Goal: Navigation & Orientation: Find specific page/section

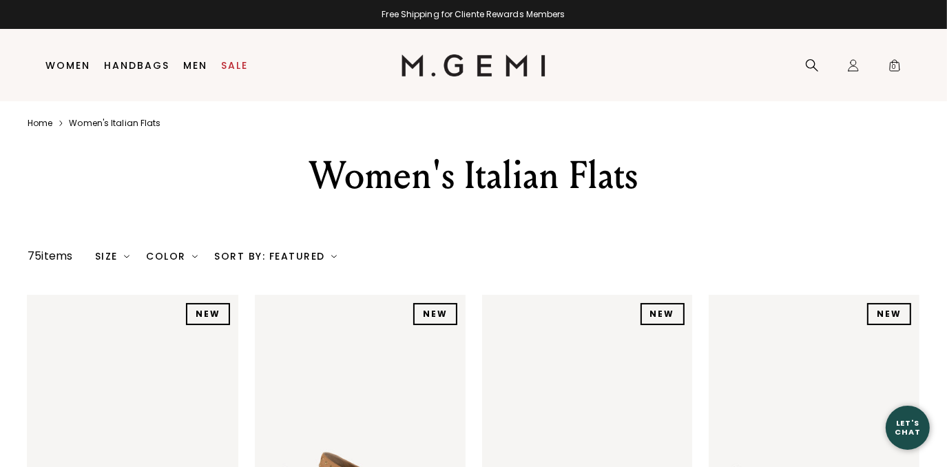
click at [44, 125] on link "Home" at bounding box center [40, 123] width 25 height 11
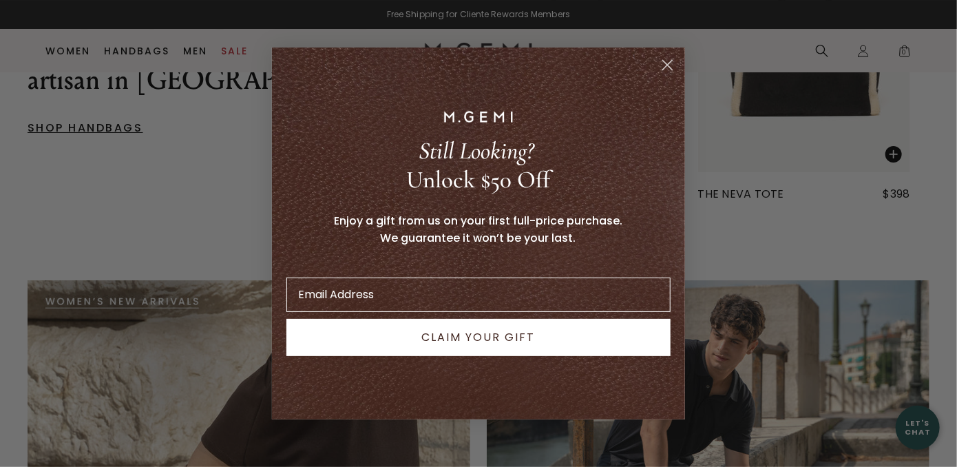
scroll to position [2285, 0]
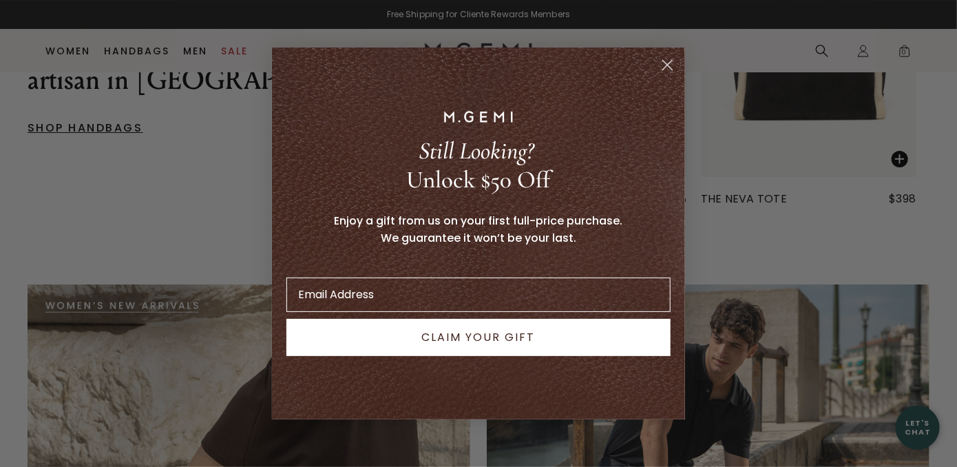
click at [663, 67] on circle "Close dialog" at bounding box center [667, 65] width 23 height 23
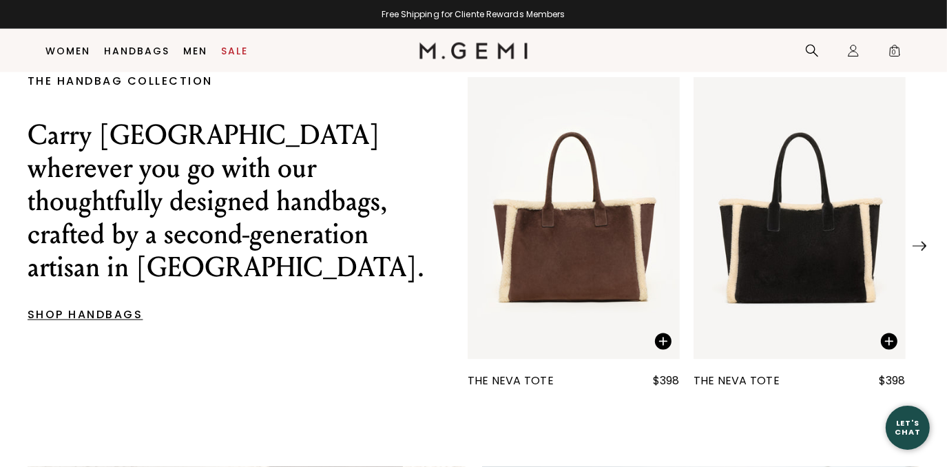
scroll to position [2075, 0]
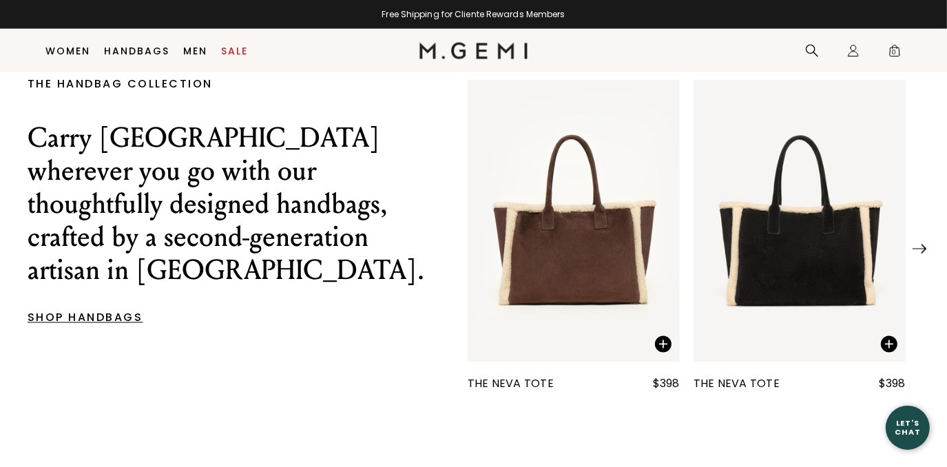
click at [567, 251] on div at bounding box center [686, 245] width 493 height 14
click at [662, 353] on span "1 / 25" at bounding box center [663, 344] width 17 height 17
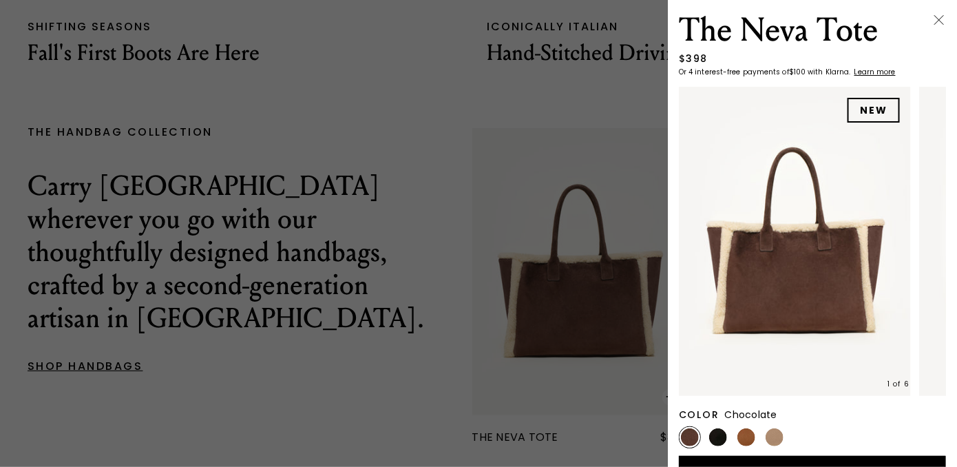
scroll to position [0, 0]
click at [565, 326] on div at bounding box center [478, 233] width 957 height 467
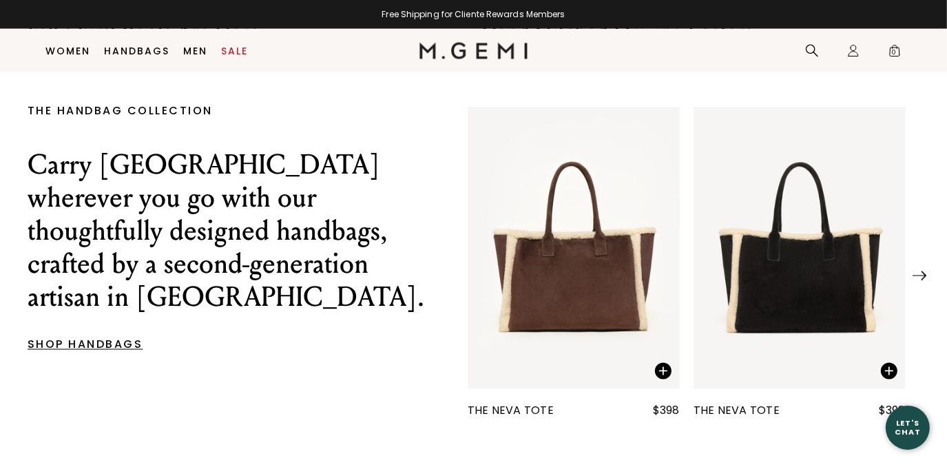
scroll to position [2041, 0]
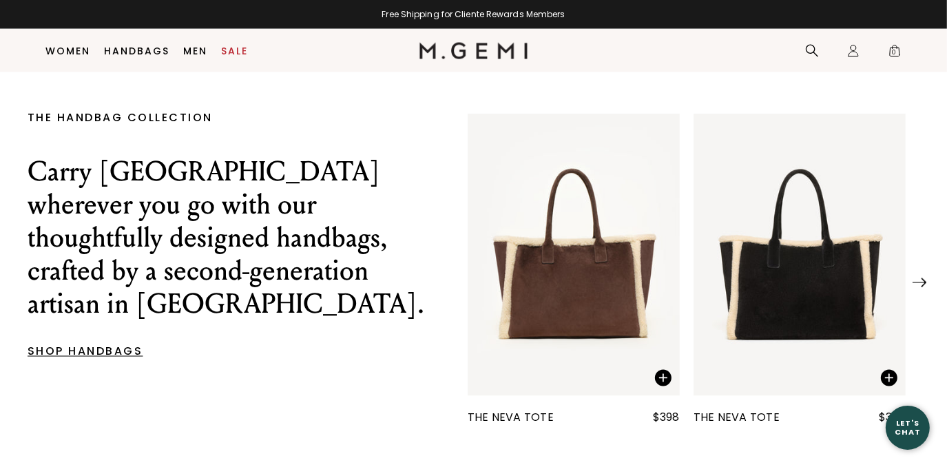
click at [565, 326] on img "1 / 25" at bounding box center [574, 255] width 212 height 283
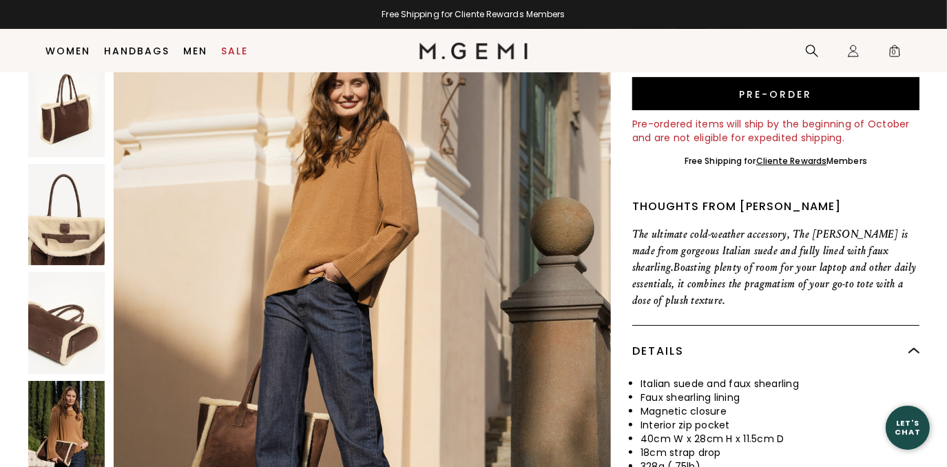
scroll to position [212, 0]
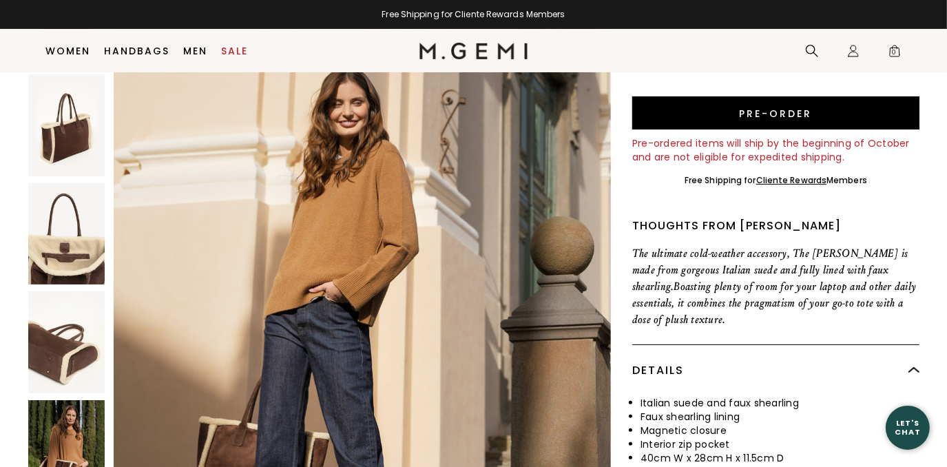
click at [64, 238] on img at bounding box center [66, 233] width 76 height 102
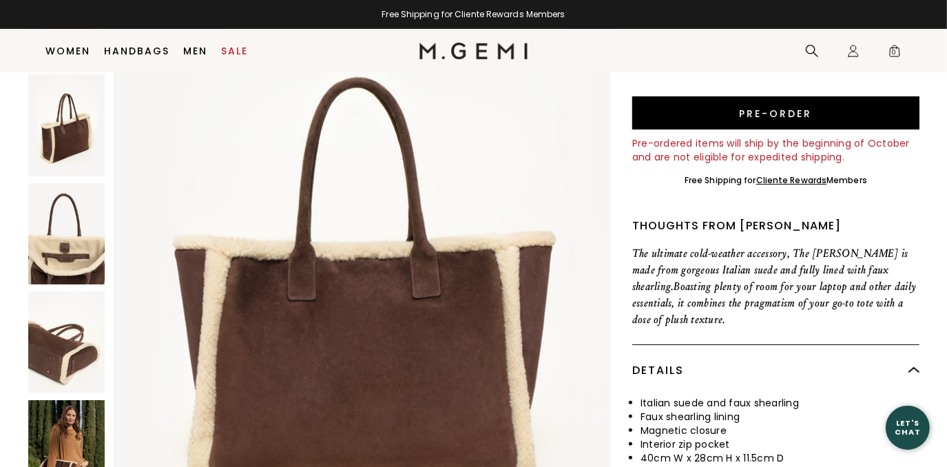
scroll to position [0, 0]
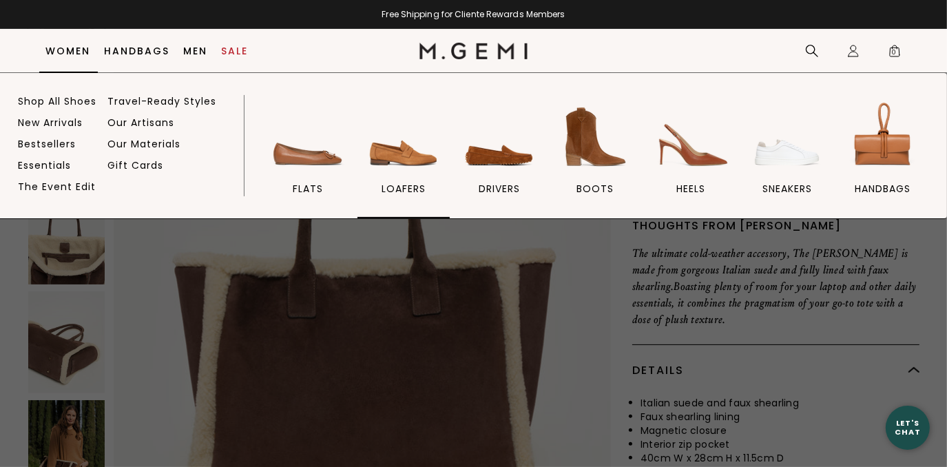
click at [399, 187] on span "loafers" at bounding box center [403, 188] width 44 height 12
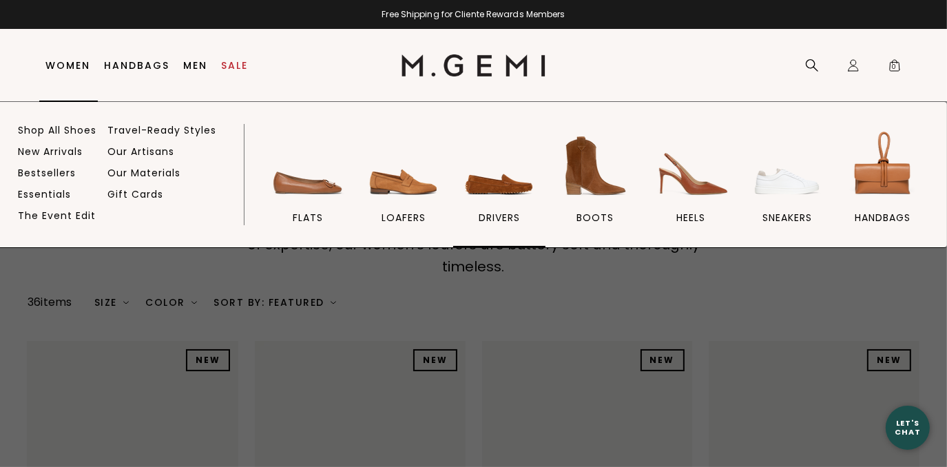
click at [493, 216] on span "drivers" at bounding box center [499, 217] width 41 height 12
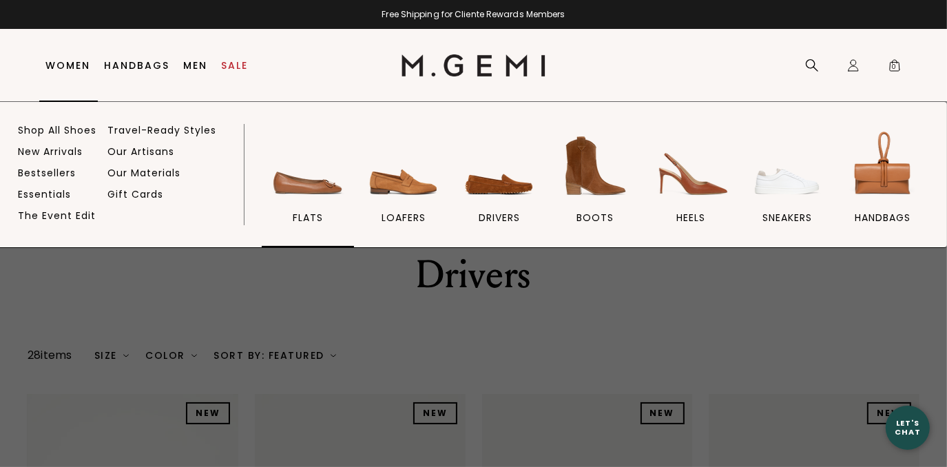
click at [302, 220] on span "flats" at bounding box center [308, 217] width 30 height 12
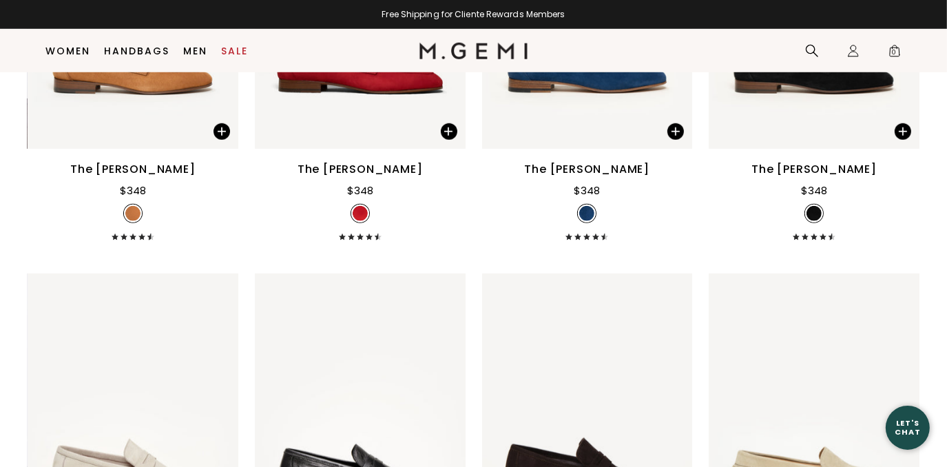
scroll to position [5689, 0]
